Goal: Transaction & Acquisition: Book appointment/travel/reservation

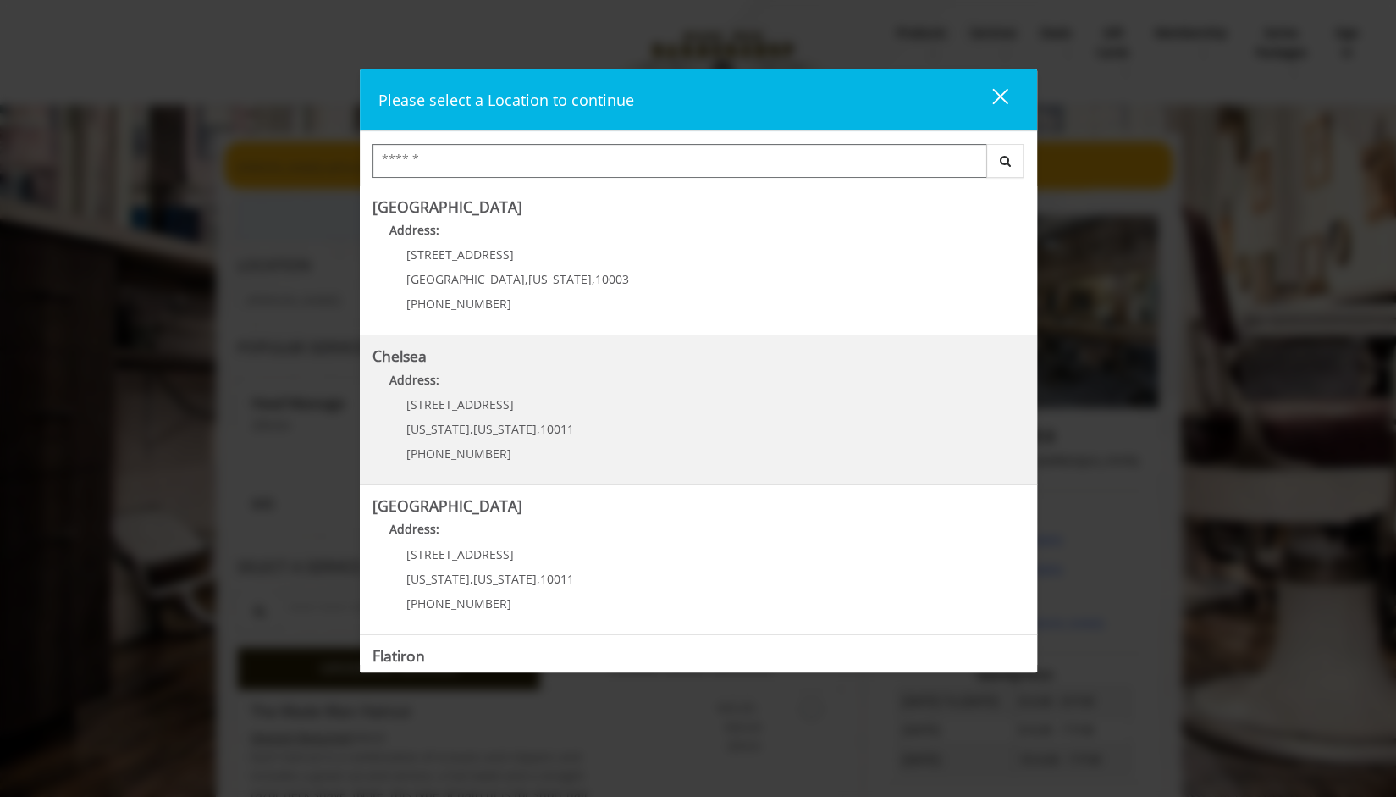
scroll to position [267, 0]
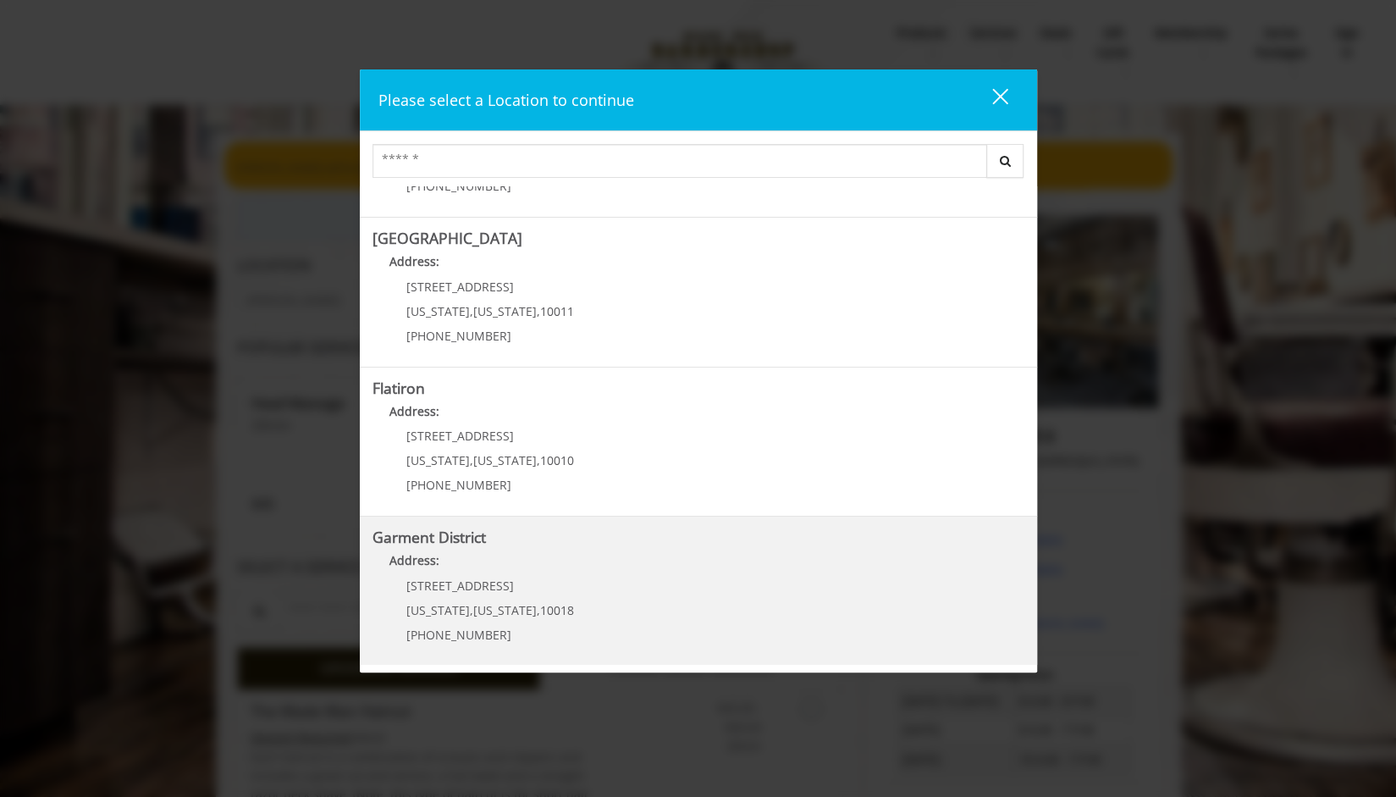
click at [480, 544] on b "Garment District" at bounding box center [428, 537] width 113 height 20
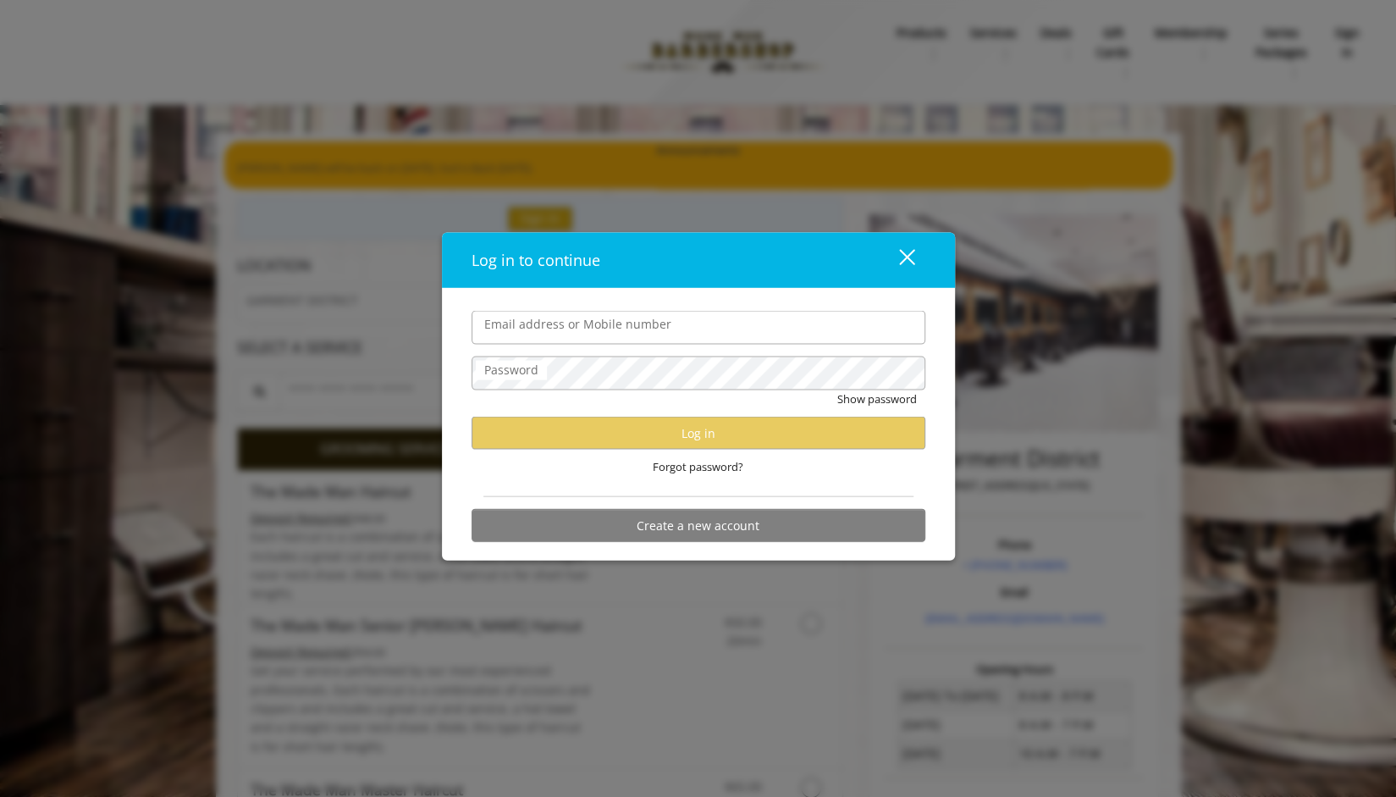
click at [567, 323] on input "Email address or Mobile number" at bounding box center [699, 328] width 454 height 34
type input "**********"
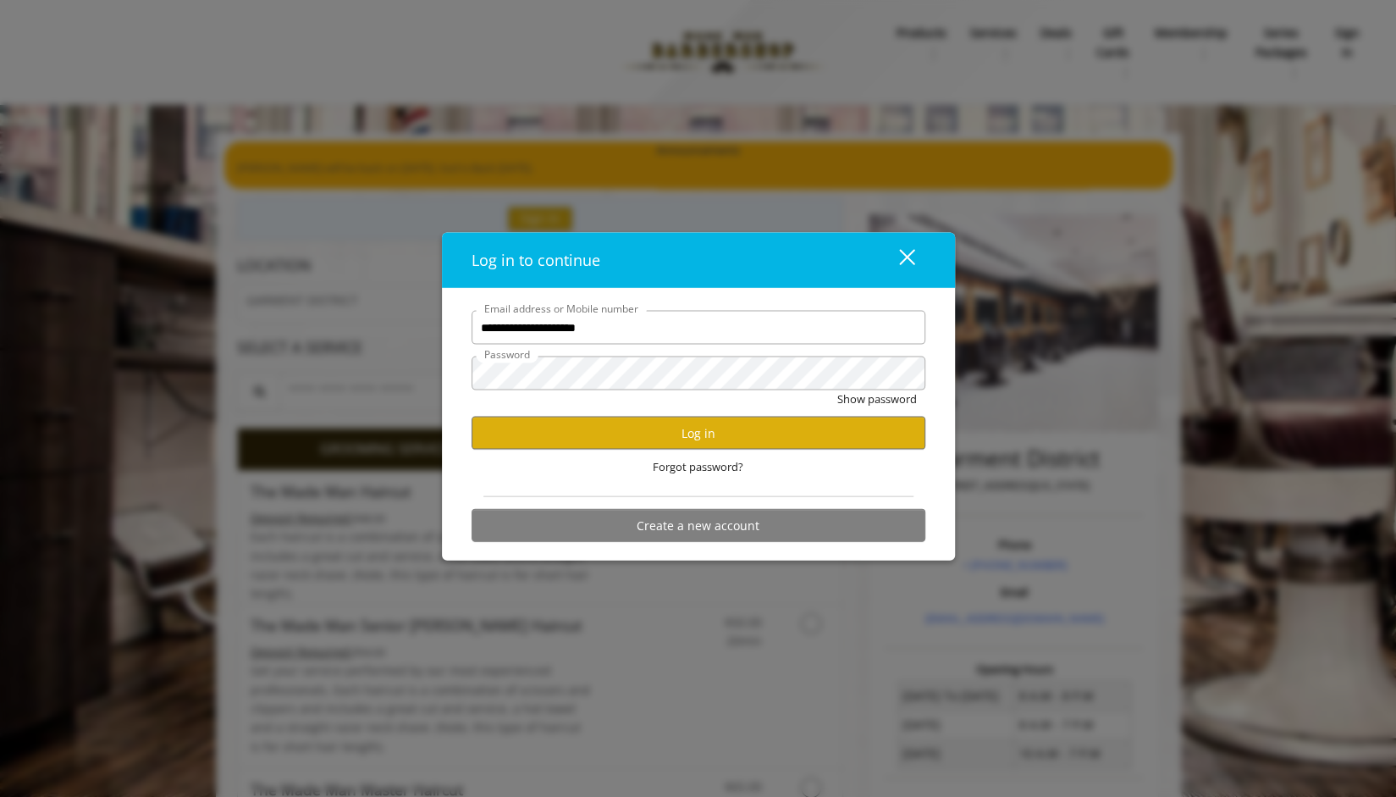
click at [837, 390] on button "Show password" at bounding box center [877, 399] width 80 height 18
click at [638, 422] on button "Log in" at bounding box center [699, 432] width 454 height 33
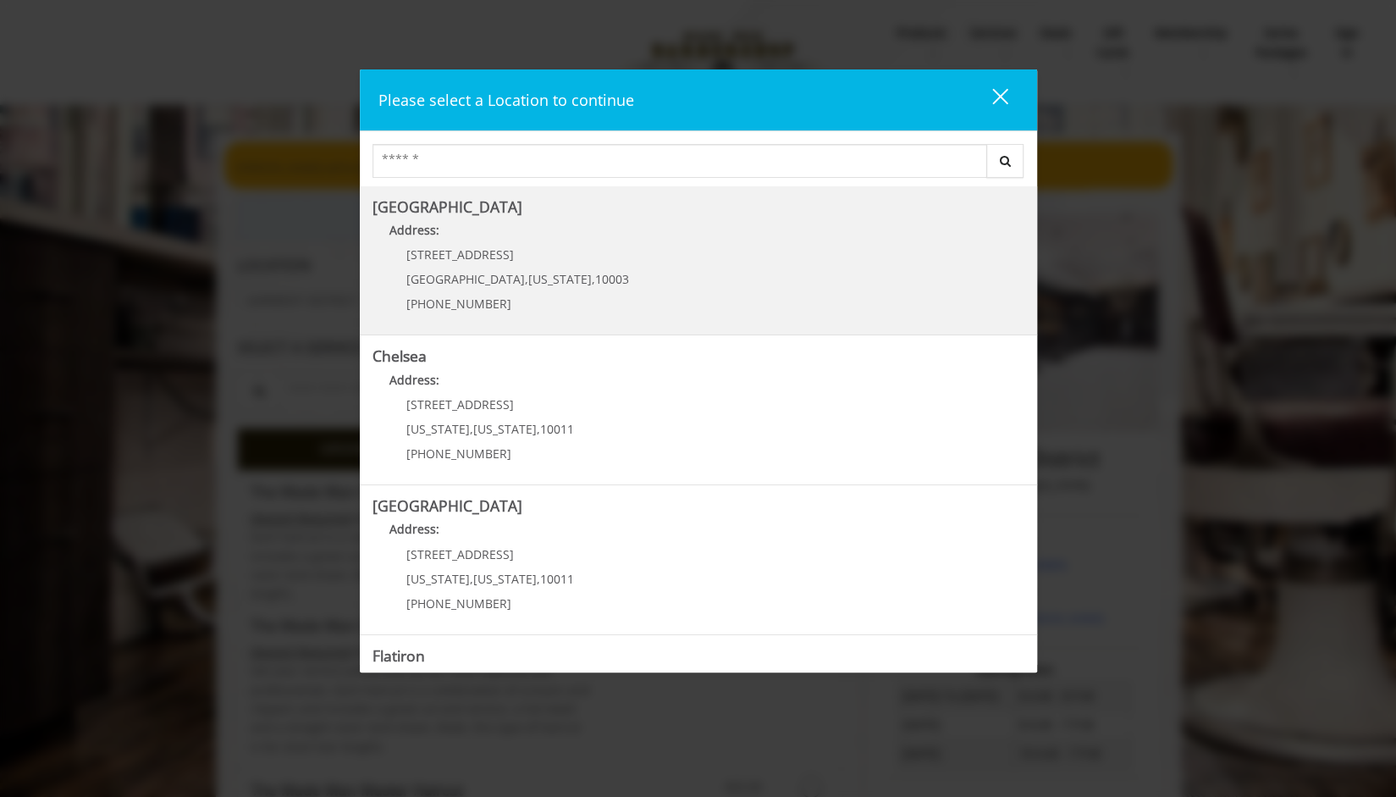
click at [603, 223] on Village "Address:" at bounding box center [698, 234] width 652 height 27
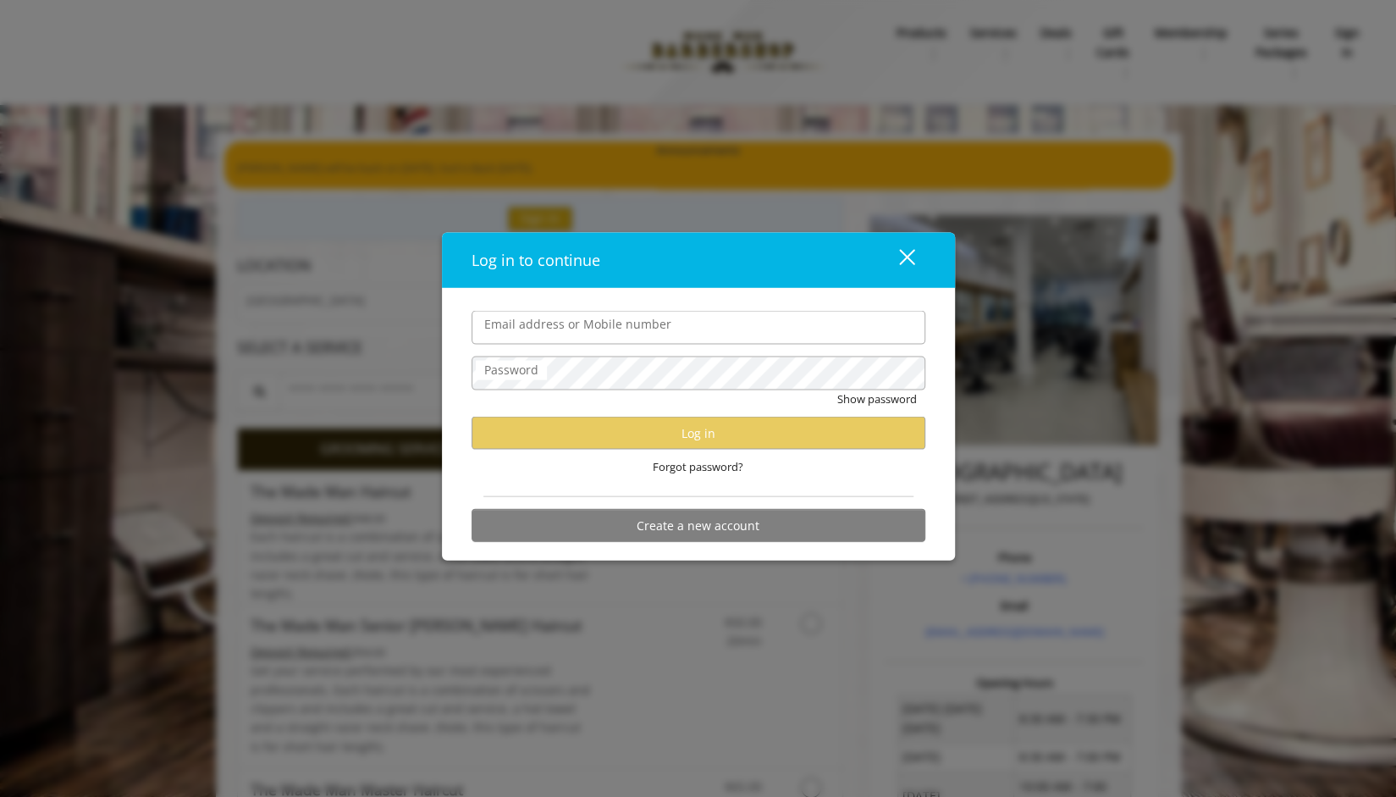
click at [908, 256] on div "close" at bounding box center [897, 259] width 34 height 25
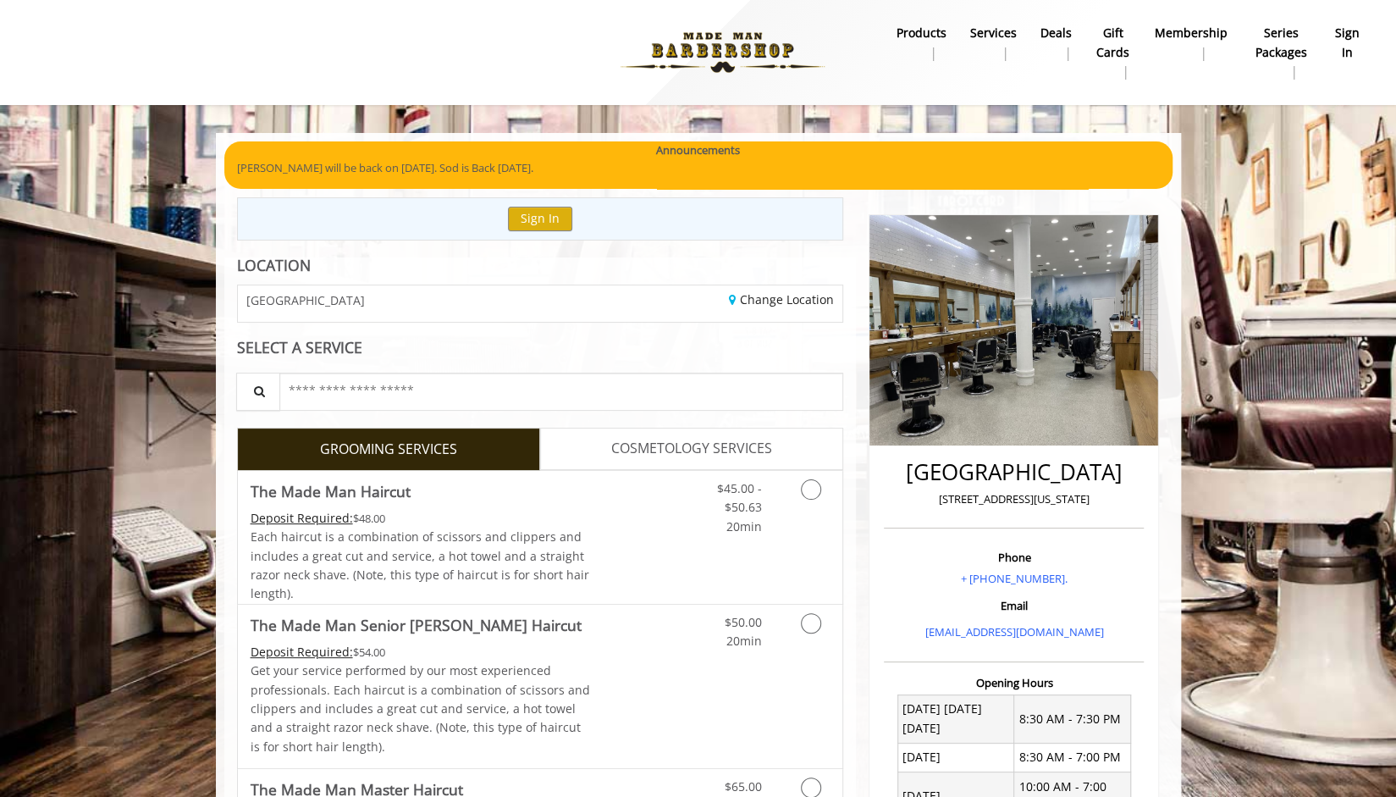
click at [908, 256] on img at bounding box center [1013, 330] width 289 height 230
